Goal: Information Seeking & Learning: Learn about a topic

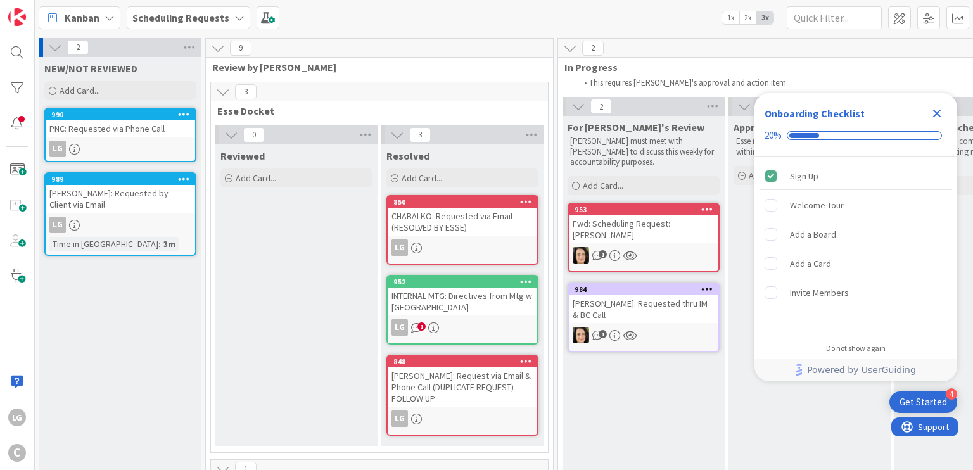
click at [125, 136] on link "990 PNC: Requested via Phone Call LG" at bounding box center [120, 135] width 152 height 54
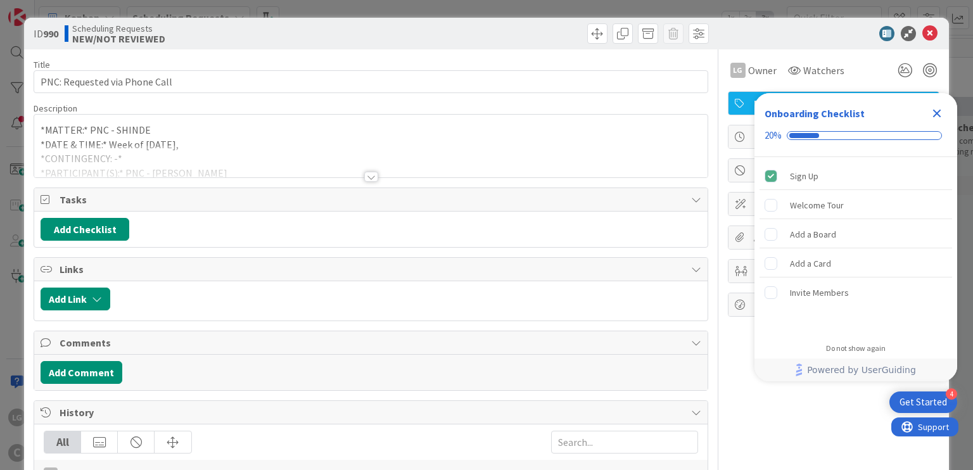
click at [364, 177] on div at bounding box center [371, 177] width 14 height 10
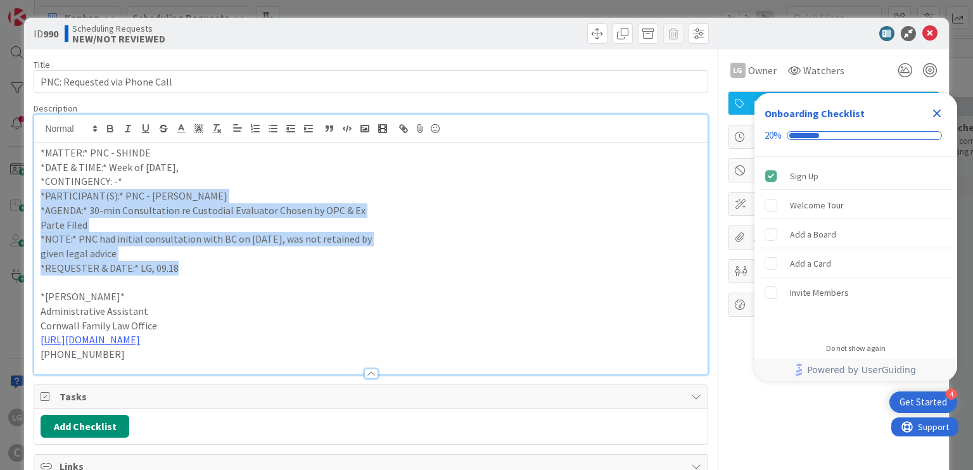
drag, startPoint x: 361, startPoint y: 177, endPoint x: 345, endPoint y: 276, distance: 100.2
click at [345, 276] on div "*MATTER:* PNC - SHINDE *DATE & TIME:* Week of [DATE], *CONTINGENCY: -* *PARTICI…" at bounding box center [370, 258] width 673 height 231
click at [345, 276] on p at bounding box center [371, 282] width 660 height 15
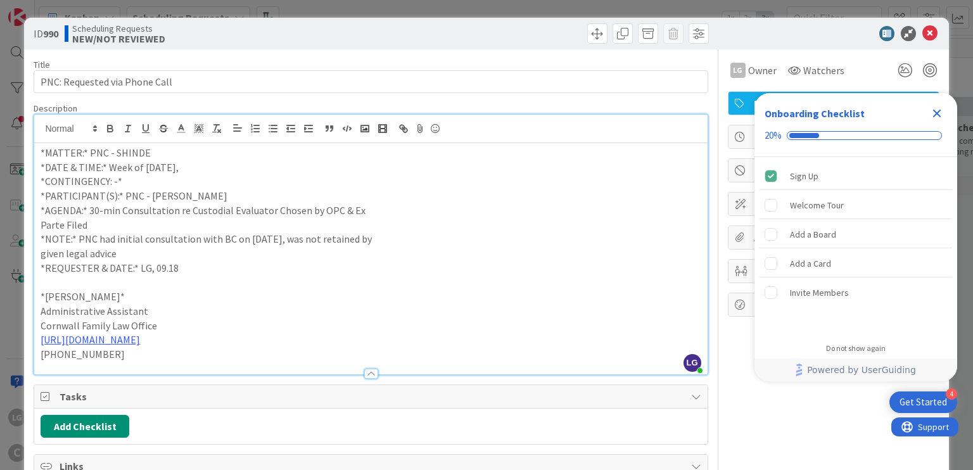
click at [346, 319] on p "Cornwall Family Law Office" at bounding box center [371, 326] width 660 height 15
click at [453, 233] on p "*NOTE:* PNC had initial consultation with BC on [DATE], was not retained by" at bounding box center [371, 239] width 660 height 15
click at [466, 239] on p "*NOTE:* PNC had initial consultation with BC on [DATE], was not retained by" at bounding box center [371, 239] width 660 height 15
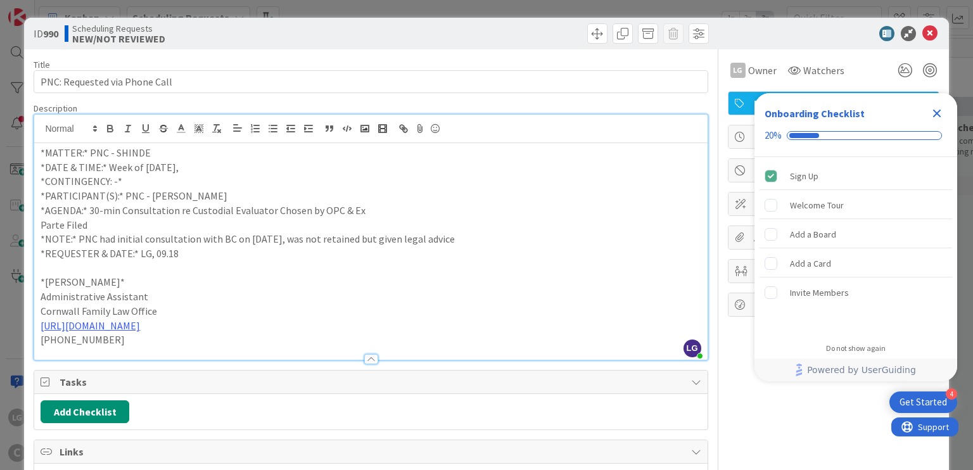
click at [466, 239] on p "*NOTE:* PNC had initial consultation with BC on [DATE], was not retained but gi…" at bounding box center [371, 239] width 660 height 15
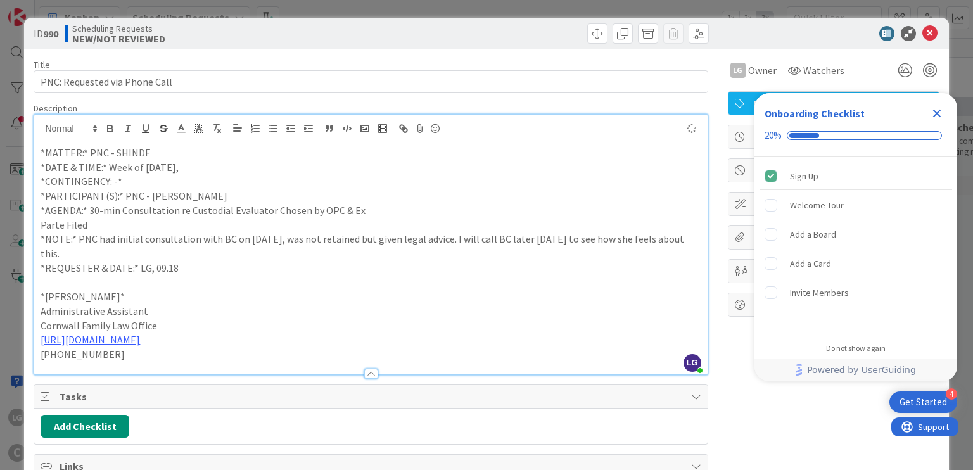
click at [375, 213] on p "*AGENDA:* 30-min Consultation re Custodial Evaluator Chosen by OPC & Ex" at bounding box center [371, 210] width 660 height 15
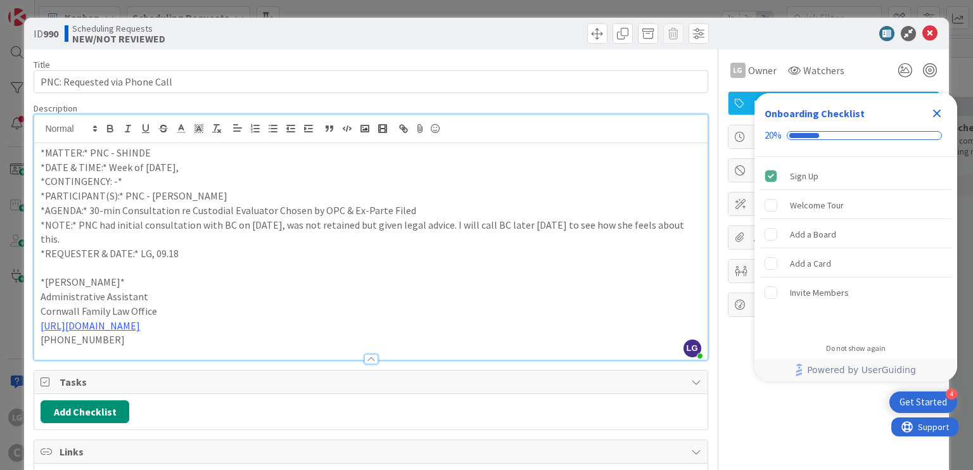
click at [940, 115] on icon "Close Checklist" at bounding box center [936, 113] width 15 height 15
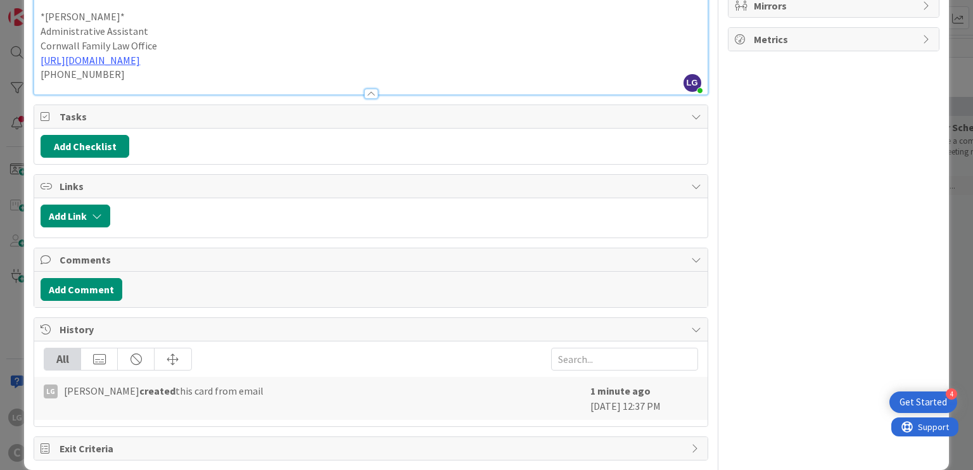
scroll to position [265, 0]
click at [760, 390] on div "LG Owner Watchers NOT STARTED/LABELED Dates Block Custom Fields ( 0/1 ) Attachm…" at bounding box center [834, 123] width 212 height 677
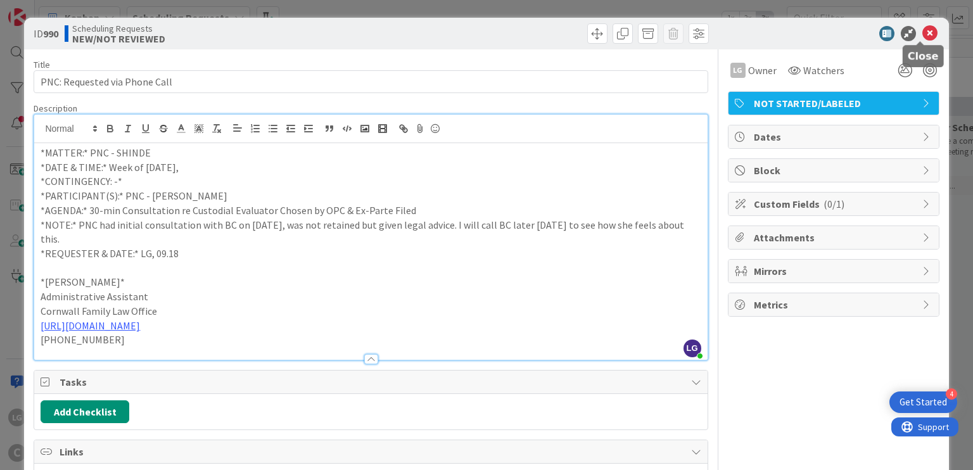
click at [922, 34] on icon at bounding box center [929, 33] width 15 height 15
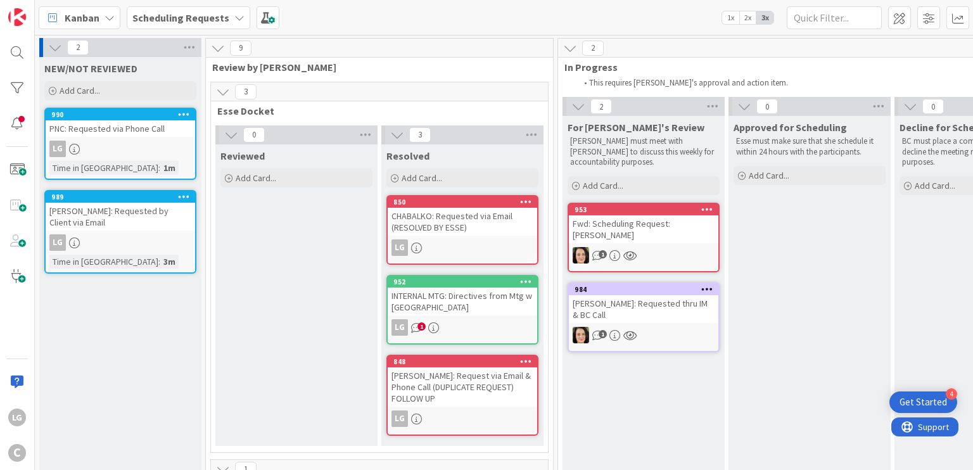
click at [160, 234] on div "LG" at bounding box center [121, 242] width 150 height 16
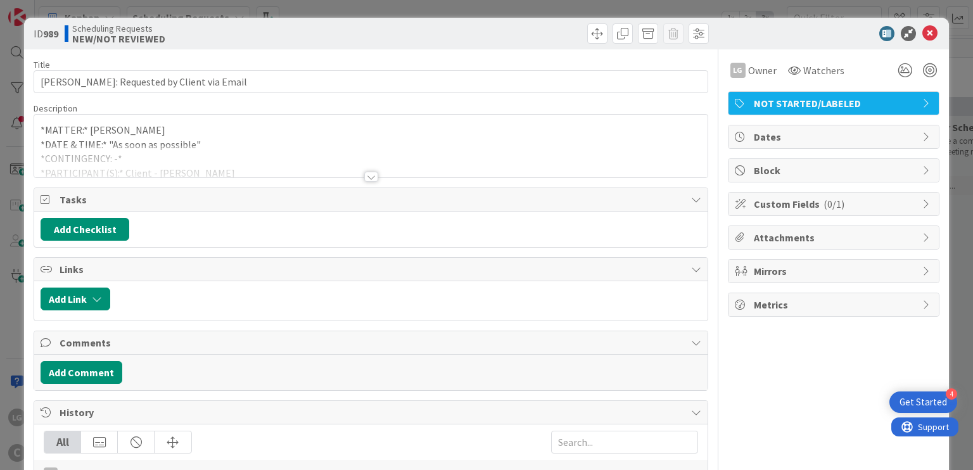
click at [371, 179] on div at bounding box center [371, 177] width 14 height 10
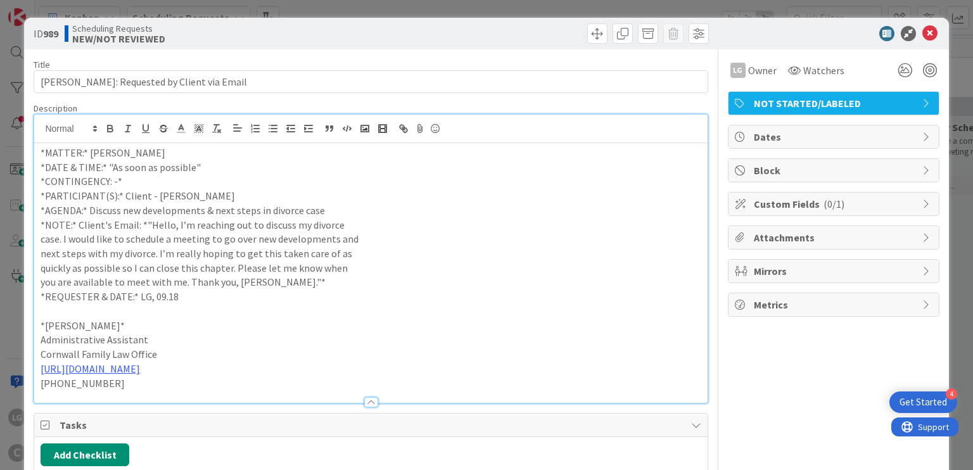
click at [339, 211] on p "*AGENDA:* Discuss new developments & next steps in divorce case" at bounding box center [371, 210] width 660 height 15
click at [348, 223] on p "*NOTE:* Client's Email: *"Hello, I’m reaching out to discuss my divorce" at bounding box center [371, 225] width 660 height 15
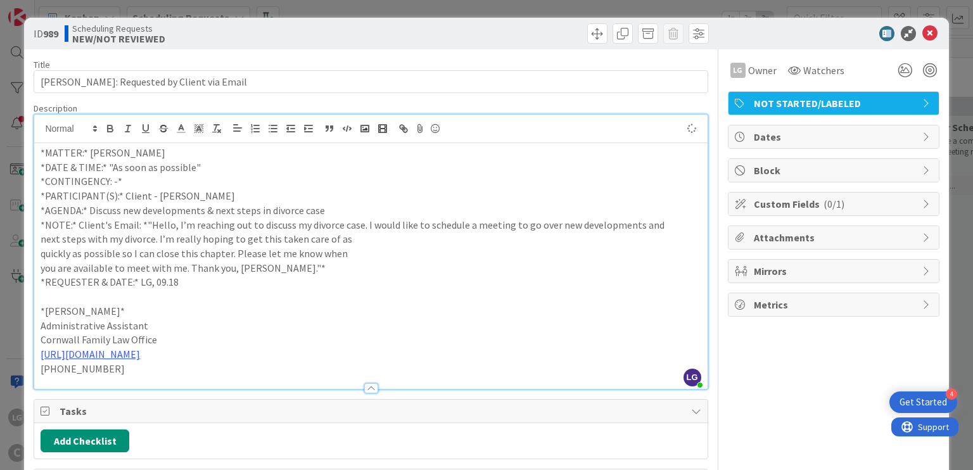
click at [369, 236] on p "next steps with my divorce. I’m really hoping to get this taken care of as" at bounding box center [371, 239] width 660 height 15
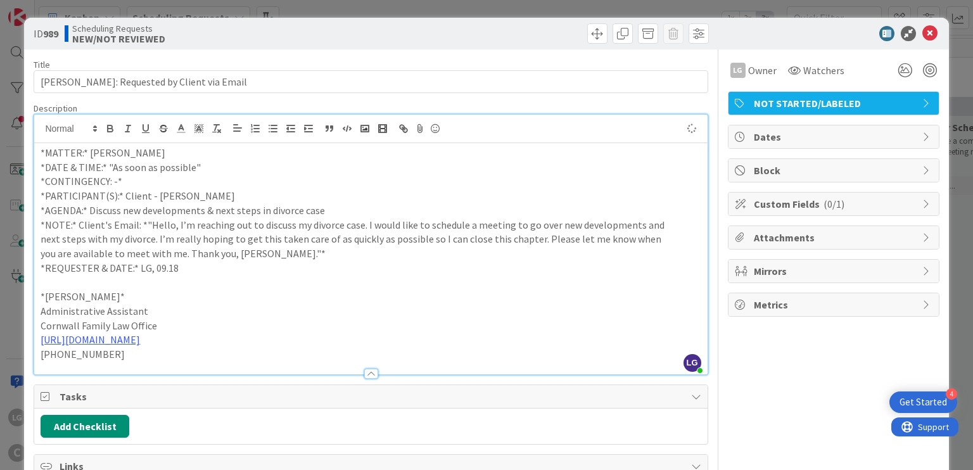
click at [664, 240] on p "next steps with my divorce. I’m really hoping to get this taken care of as quic…" at bounding box center [371, 239] width 660 height 15
click at [244, 250] on p "next steps with my divorce. I’m really hoping to get this taken care of as quic…" at bounding box center [371, 246] width 660 height 29
click at [147, 222] on p "*NOTE:* Client's Email: *"Hello, I’m reaching out to discuss my divorce case. I…" at bounding box center [371, 225] width 660 height 15
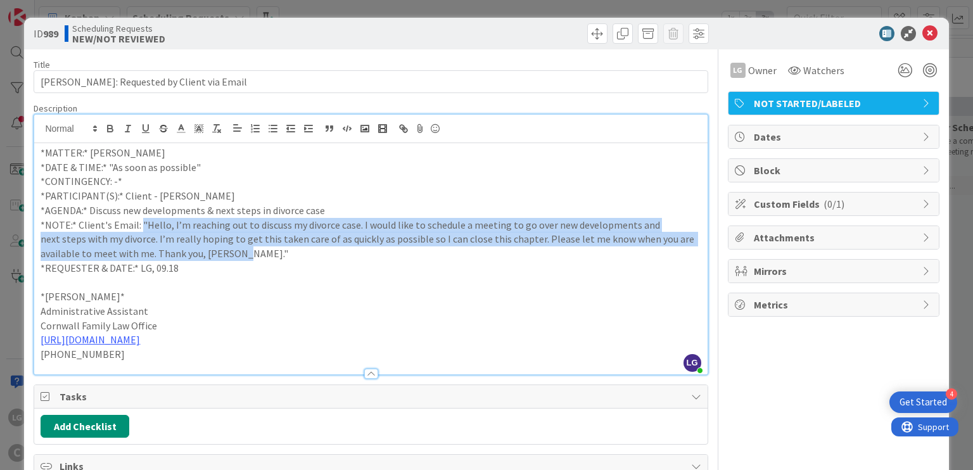
drag, startPoint x: 267, startPoint y: 250, endPoint x: 139, endPoint y: 222, distance: 131.0
click at [139, 222] on div "*MATTER:* [PERSON_NAME] *DATE & TIME:* "As soon as possible" *CONTINGENCY: -* *…" at bounding box center [370, 258] width 673 height 231
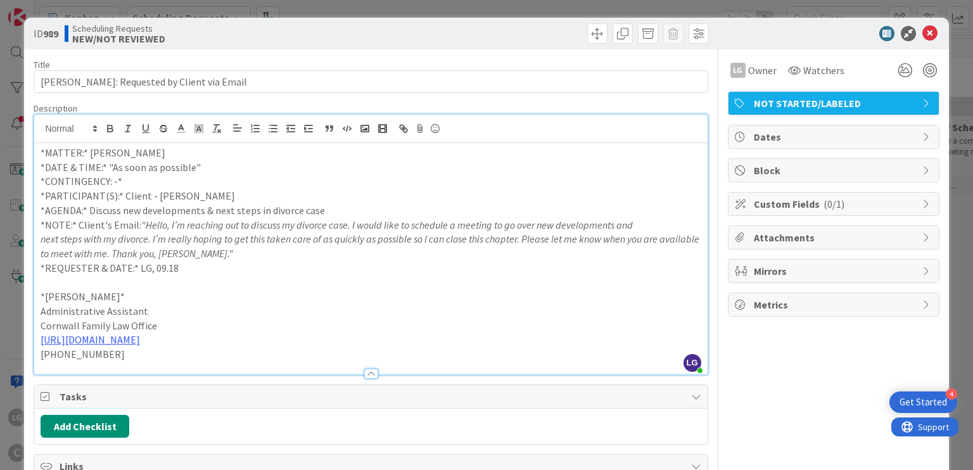
click at [73, 224] on p "*NOTE:* Client's Email: "Hello, I’m reaching out to discuss my divorce case. I …" at bounding box center [371, 225] width 660 height 15
click at [43, 221] on p "*NOTE: Client's Email: "Hello, I’m reaching out to discuss my divorce case. I w…" at bounding box center [371, 225] width 660 height 15
click at [53, 223] on p "NOTE: Client's Email: "Hello, I’m reaching out to discuss my divorce case. I wo…" at bounding box center [371, 225] width 660 height 15
click at [68, 207] on p "*AGENDA:* Discuss new developments & next steps in divorce case" at bounding box center [371, 210] width 660 height 15
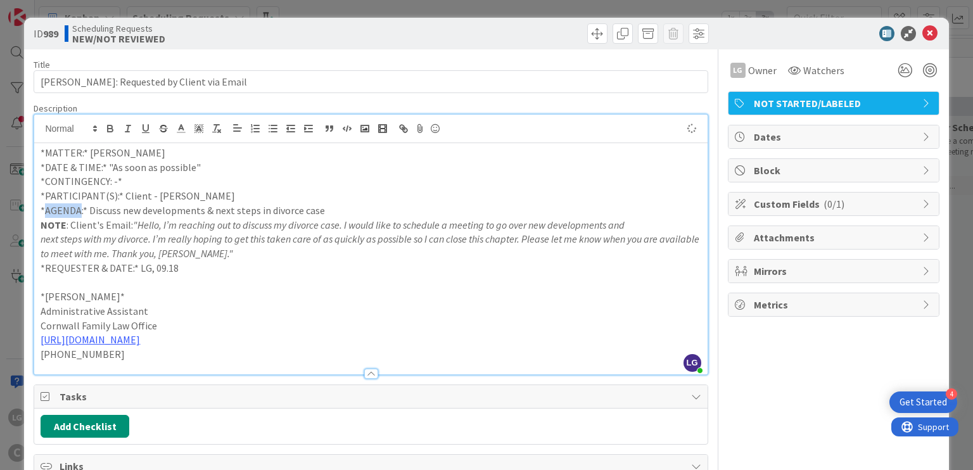
click at [68, 207] on p "*AGENDA:* Discuss new developments & next steps in divorce case" at bounding box center [371, 210] width 660 height 15
click at [37, 222] on div "*MATTER:* [PERSON_NAME] *DATE & TIME:* "As soon as possible" *CONTINGENCY: -* *…" at bounding box center [370, 258] width 673 height 231
click at [84, 269] on p "*REQUESTER & DATE:* LG, 09.18" at bounding box center [371, 268] width 660 height 15
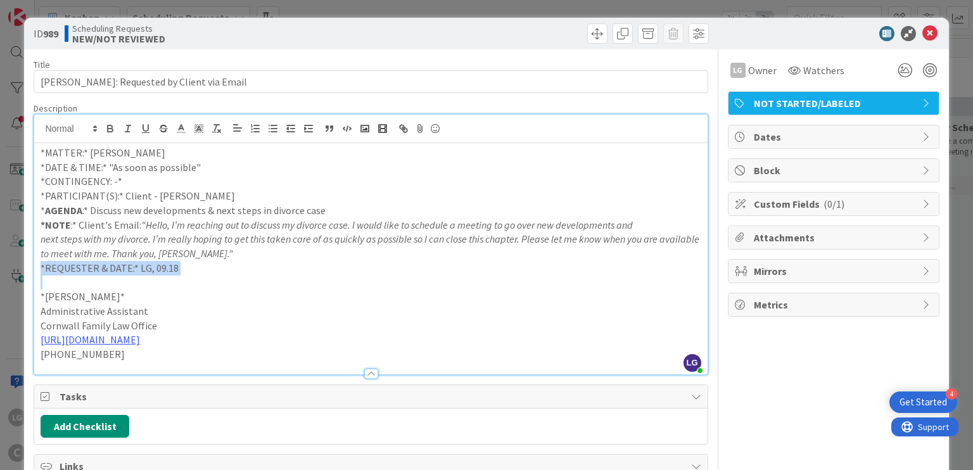
click at [134, 265] on p "*REQUESTER & DATE:* LG, 09.18" at bounding box center [371, 268] width 660 height 15
drag, startPoint x: 134, startPoint y: 265, endPoint x: 35, endPoint y: 269, distance: 98.9
click at [35, 269] on div "*MATTER:* [PERSON_NAME] *DATE & TIME:* "As soon as possible" *CONTINGENCY: -* *…" at bounding box center [370, 258] width 673 height 231
drag, startPoint x: 117, startPoint y: 194, endPoint x: 41, endPoint y: 197, distance: 76.1
click at [41, 197] on p "*PARTICIPANT(S):* Client - [PERSON_NAME]" at bounding box center [371, 196] width 660 height 15
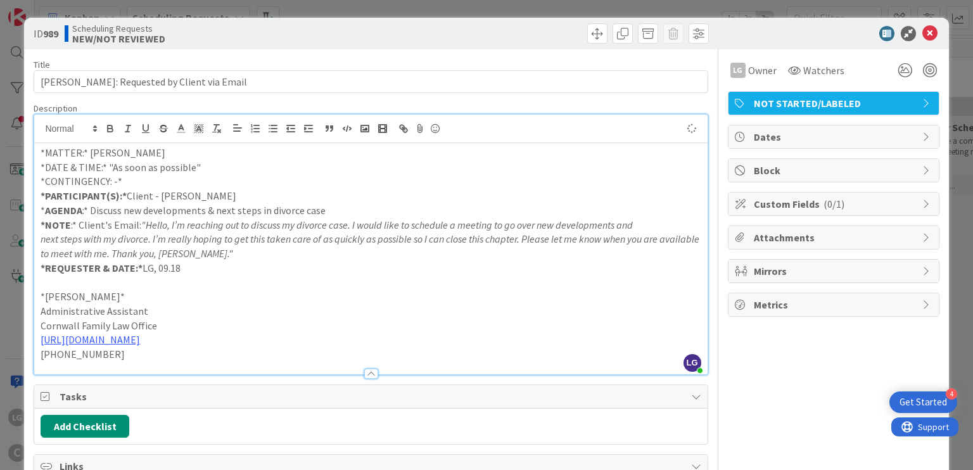
click at [114, 179] on p "*CONTINGENCY: -*" at bounding box center [371, 181] width 660 height 15
click at [91, 181] on p "*CONTINGENCY:* -" at bounding box center [371, 181] width 660 height 15
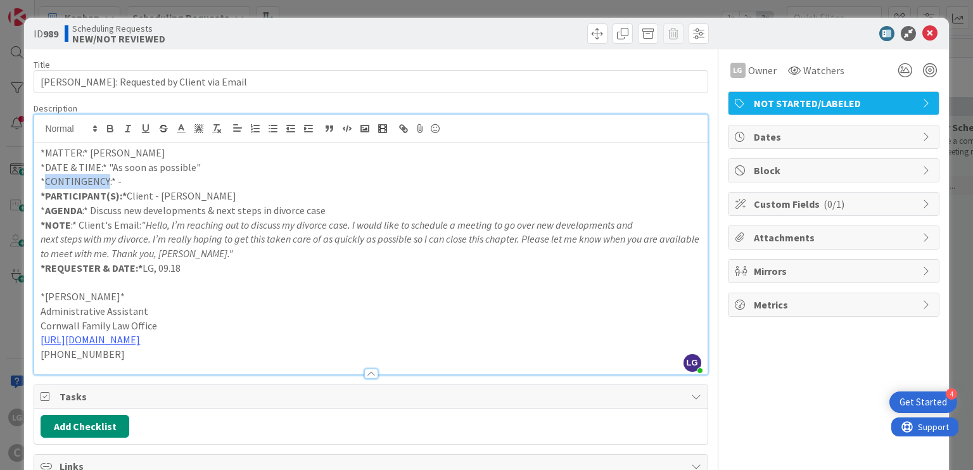
click at [91, 181] on p "*CONTINGENCY:* -" at bounding box center [371, 181] width 660 height 15
click at [75, 167] on p "*DATE & TIME:* "As soon as possible"" at bounding box center [371, 167] width 660 height 15
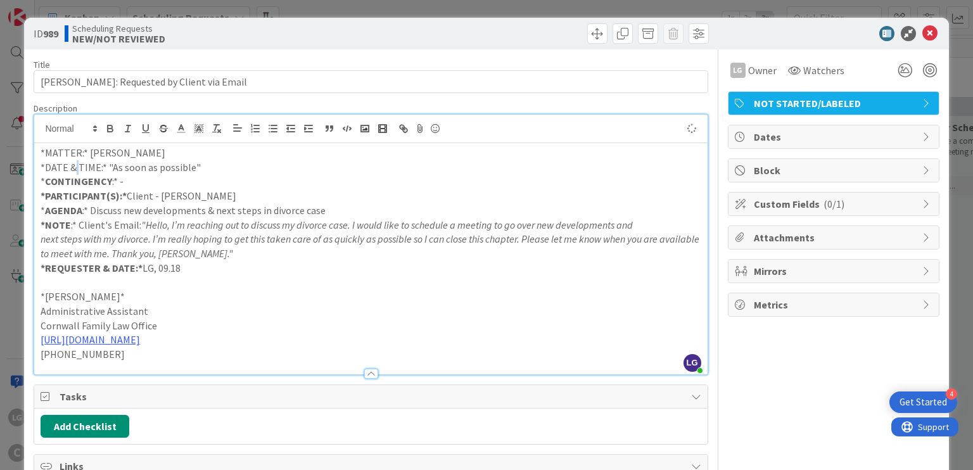
click at [75, 167] on p "*DATE & TIME:* "As soon as possible"" at bounding box center [371, 167] width 660 height 15
click at [45, 209] on strong "AGENDA" at bounding box center [63, 210] width 37 height 13
drag, startPoint x: 41, startPoint y: 209, endPoint x: 86, endPoint y: 207, distance: 45.0
click at [86, 207] on p "* AGENDA :* Discuss new developments & next steps in divorce case" at bounding box center [371, 210] width 660 height 15
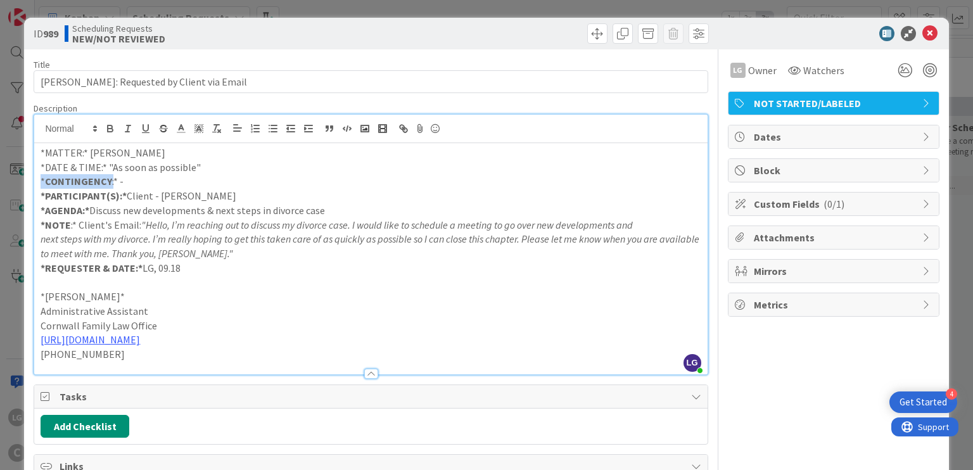
drag, startPoint x: 113, startPoint y: 178, endPoint x: 23, endPoint y: 182, distance: 89.4
click at [24, 182] on div "ID 989 Scheduling Requests NEW/NOT REVIEWED Title 36 / 128 [PERSON_NAME]: Reque…" at bounding box center [486, 384] width 924 height 732
drag, startPoint x: 41, startPoint y: 169, endPoint x: 106, endPoint y: 169, distance: 65.3
click at [106, 169] on p "*DATE & TIME:* "As soon as possible"" at bounding box center [371, 167] width 660 height 15
drag, startPoint x: 85, startPoint y: 151, endPoint x: 32, endPoint y: 144, distance: 53.7
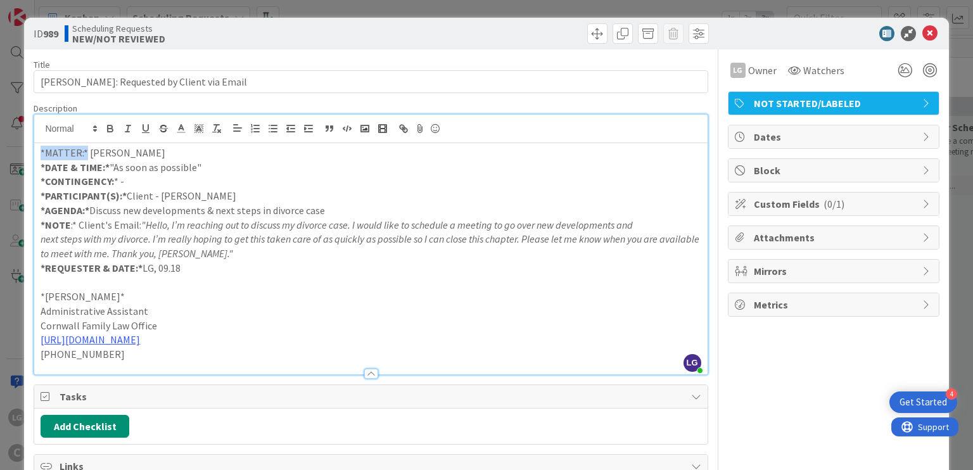
click at [32, 144] on div "ID 989 Scheduling Requests NEW/NOT REVIEWED Title 36 / 128 [PERSON_NAME]: Reque…" at bounding box center [486, 384] width 924 height 732
click at [295, 248] on p "next steps with my divorce. I’m really hoping to get this taken care of as quic…" at bounding box center [371, 246] width 660 height 29
click at [764, 390] on div "LG Owner Watchers NOT STARTED/LABELED Dates Block Custom Fields ( 0/1 ) Attachm…" at bounding box center [834, 394] width 212 height 691
click at [922, 37] on icon at bounding box center [929, 33] width 15 height 15
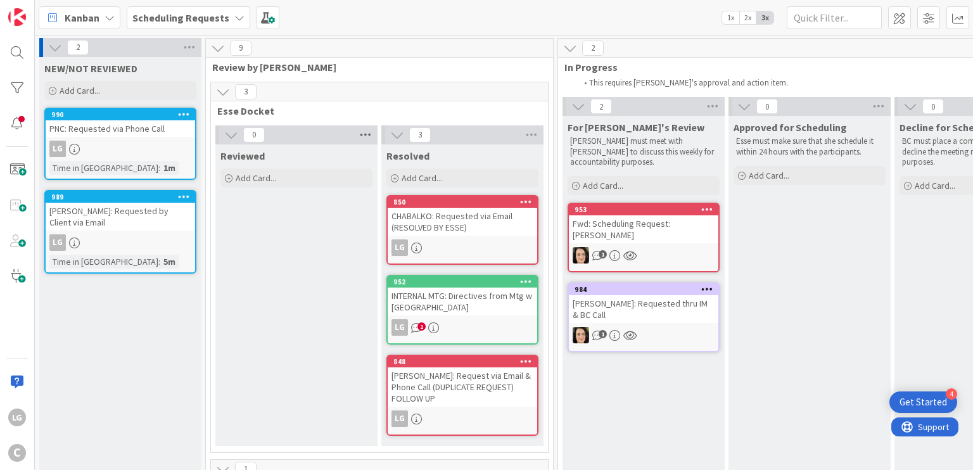
drag, startPoint x: 198, startPoint y: 8, endPoint x: 362, endPoint y: 143, distance: 212.4
click at [362, 143] on icon at bounding box center [365, 134] width 16 height 19
